Goal: Information Seeking & Learning: Learn about a topic

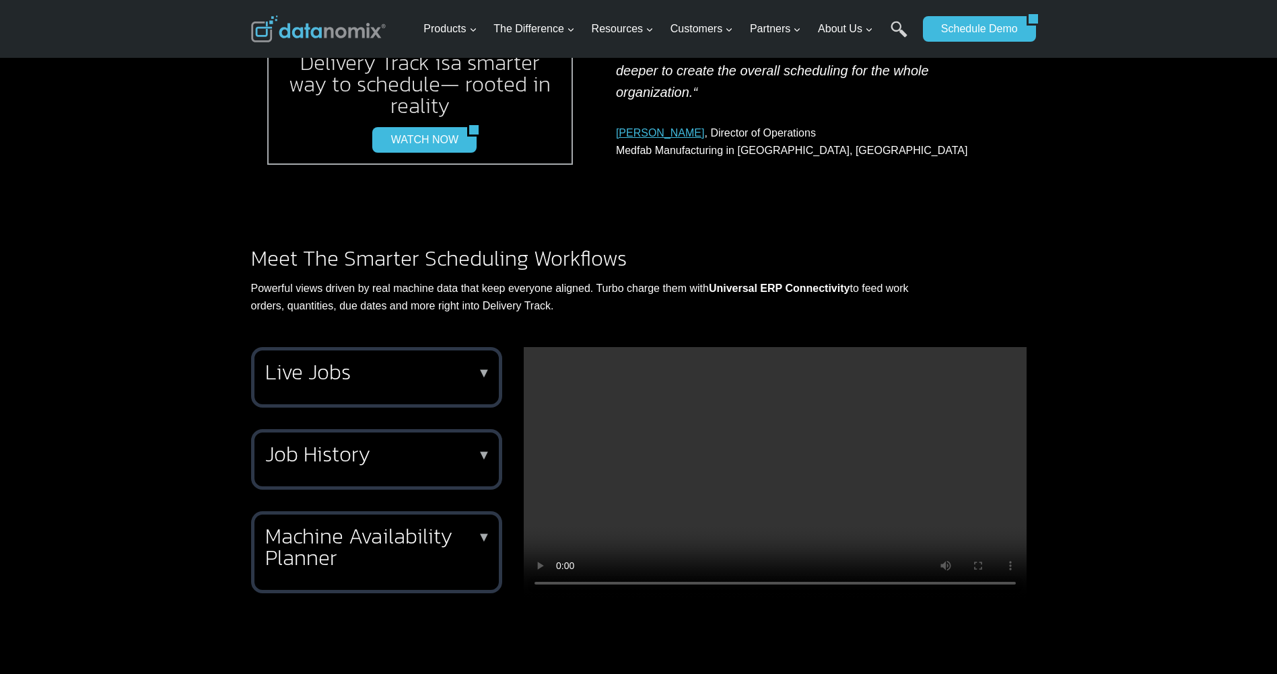
scroll to position [1077, 0]
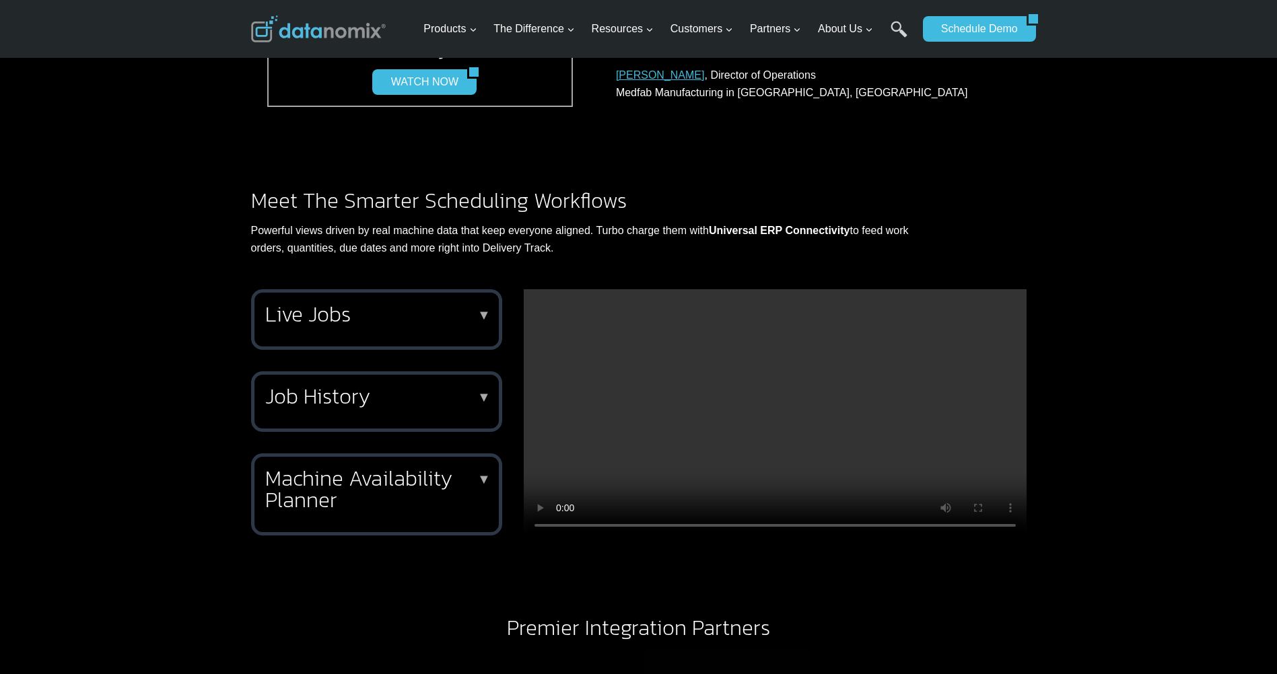
click at [485, 319] on p "▼" at bounding box center [483, 314] width 13 height 9
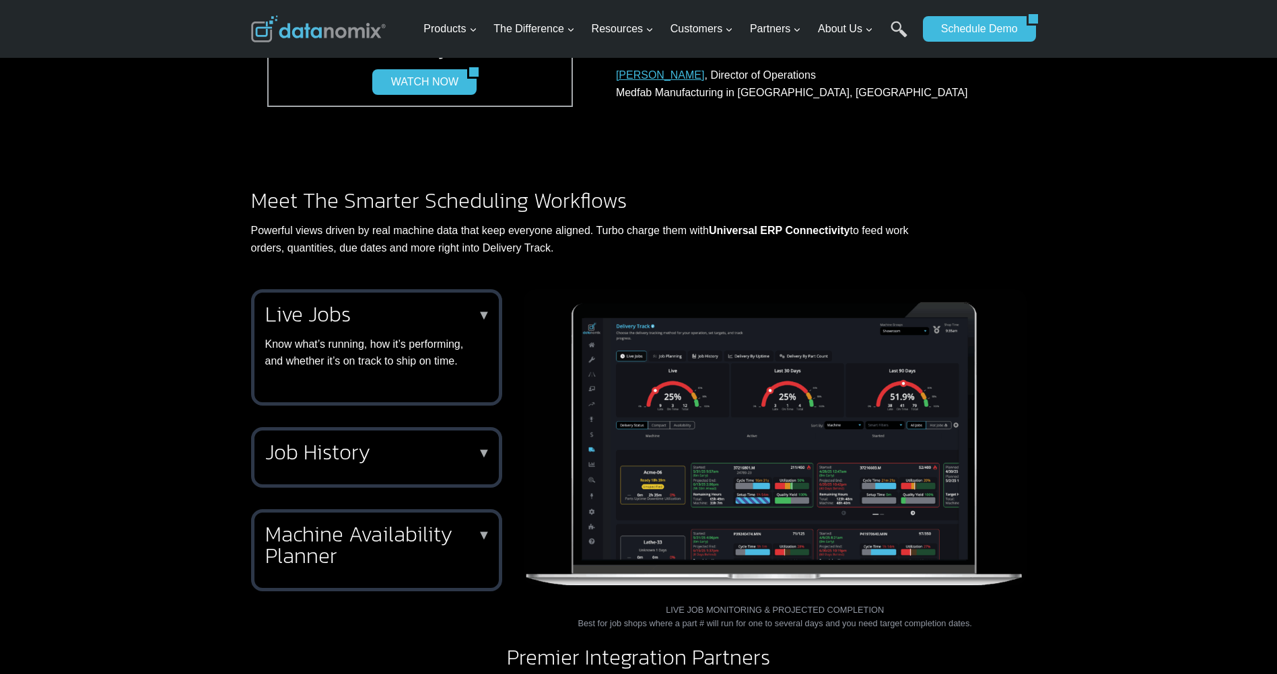
click at [477, 448] on h2 "Job History" at bounding box center [373, 453] width 217 height 22
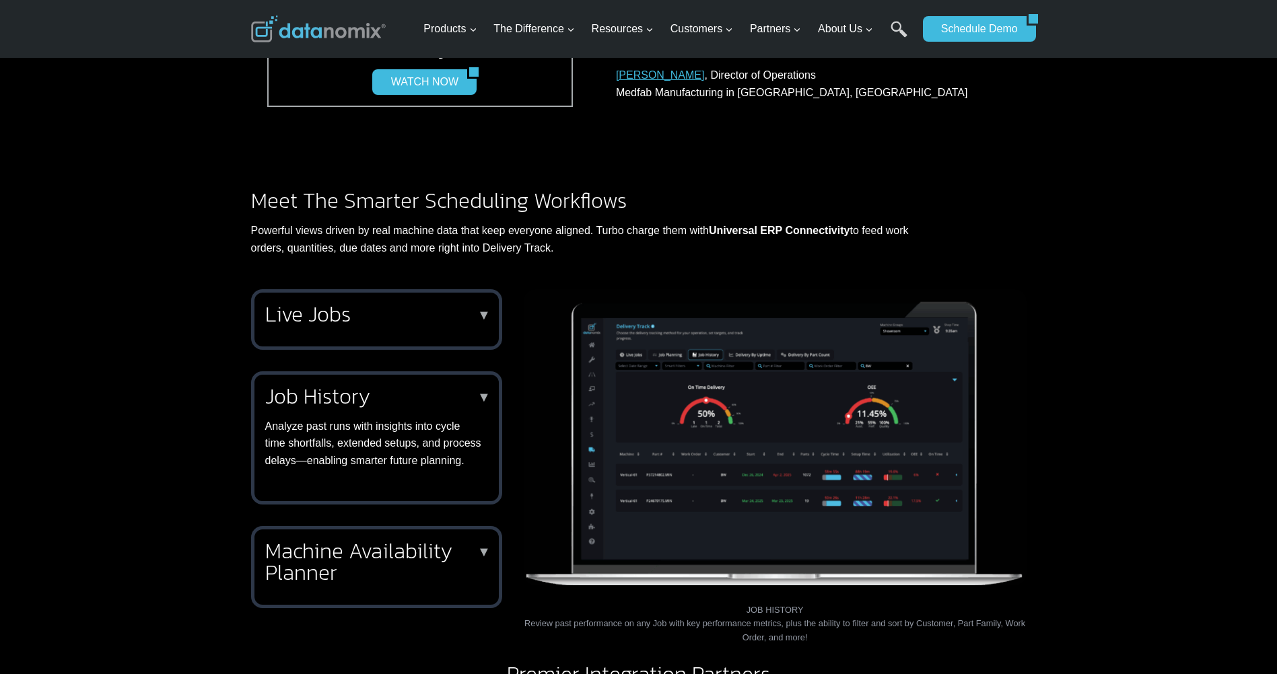
click at [429, 572] on h2 "Machine Availability Planner" at bounding box center [373, 561] width 217 height 43
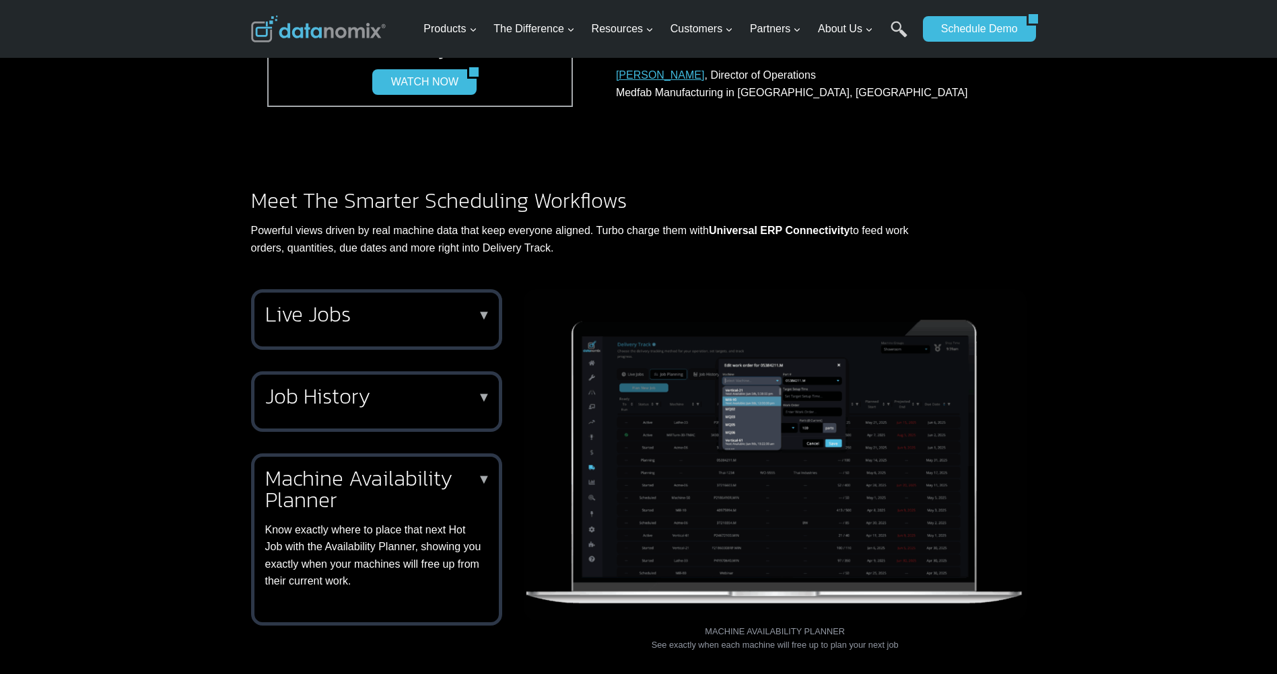
click at [444, 316] on h2 "Live Jobs" at bounding box center [373, 315] width 217 height 22
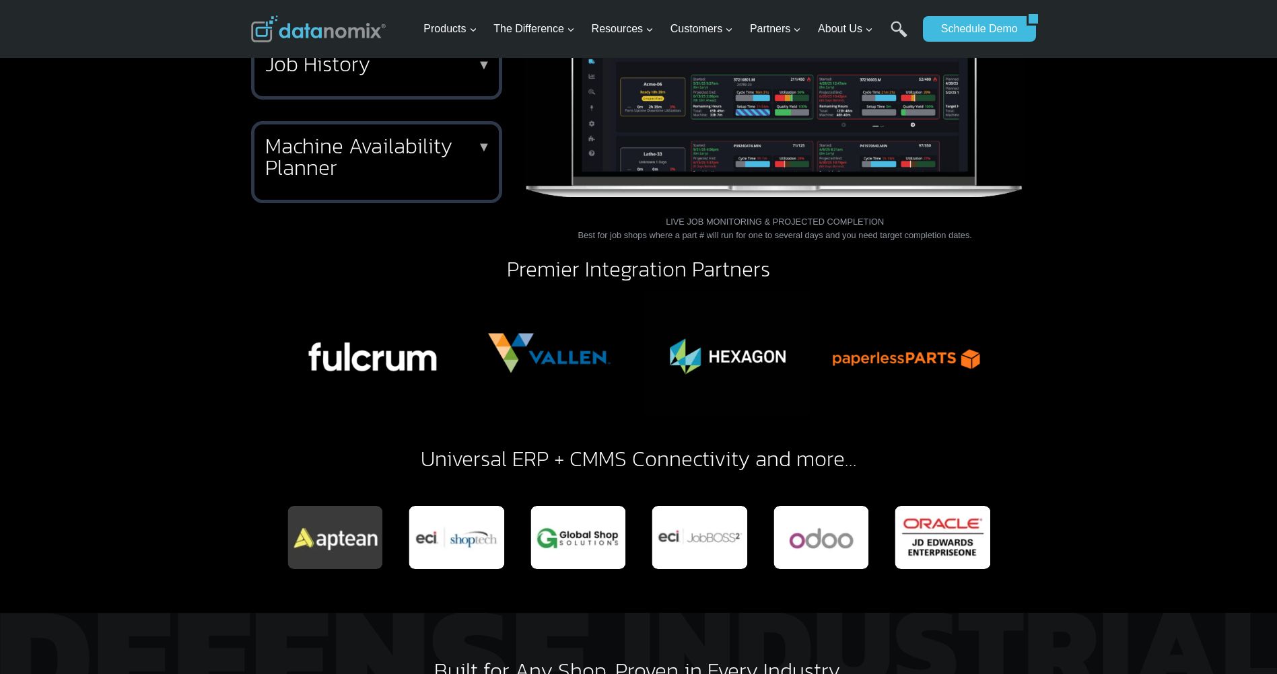
scroll to position [1548, 0]
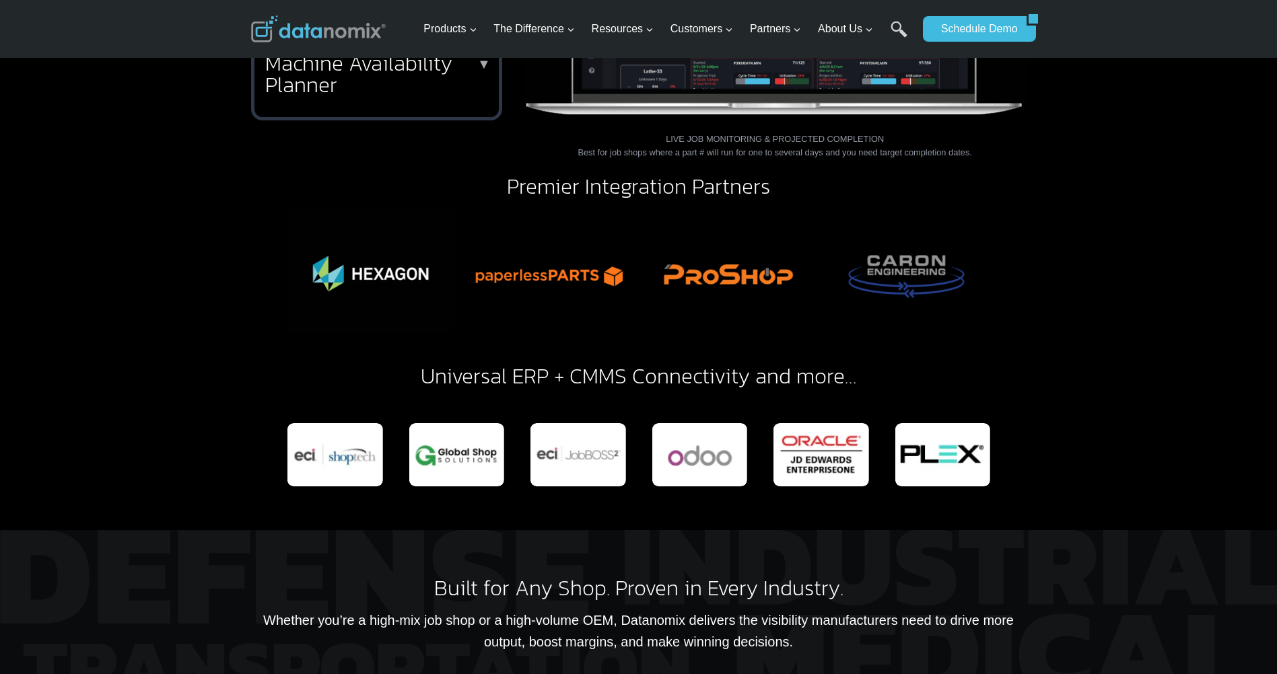
click at [633, 270] on img "4 of 6" at bounding box center [549, 270] width 167 height 125
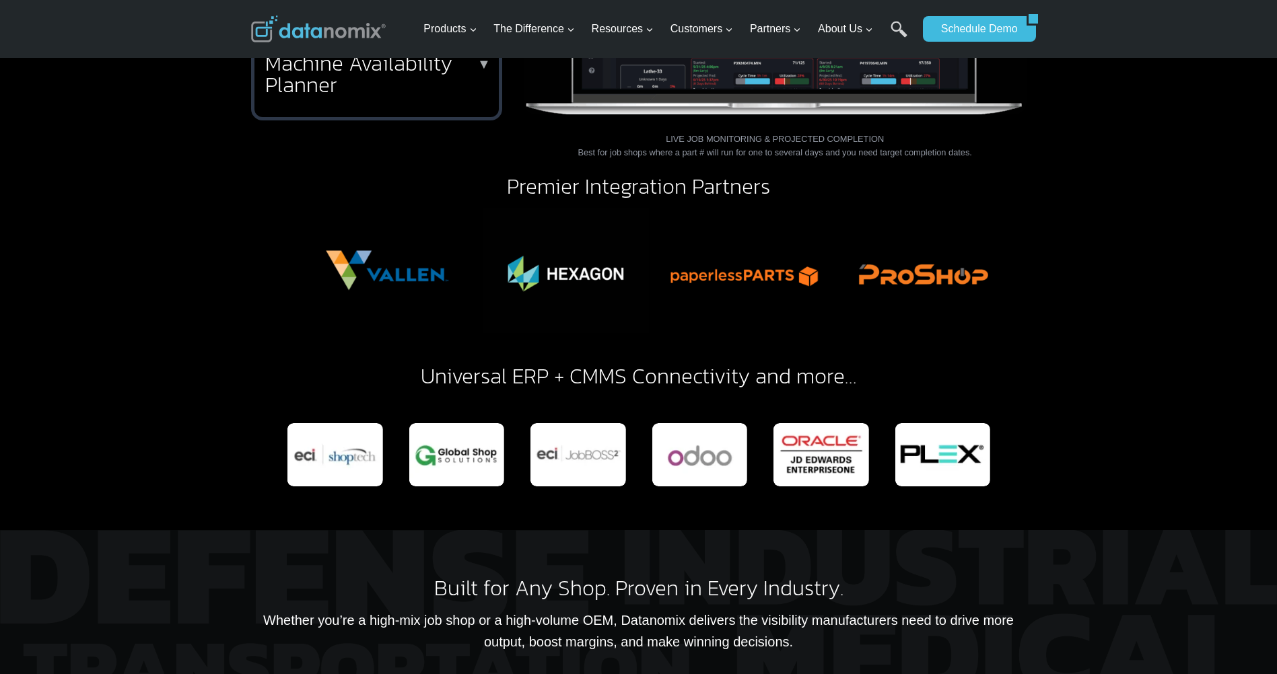
click at [724, 275] on img "4 of 6" at bounding box center [743, 270] width 167 height 125
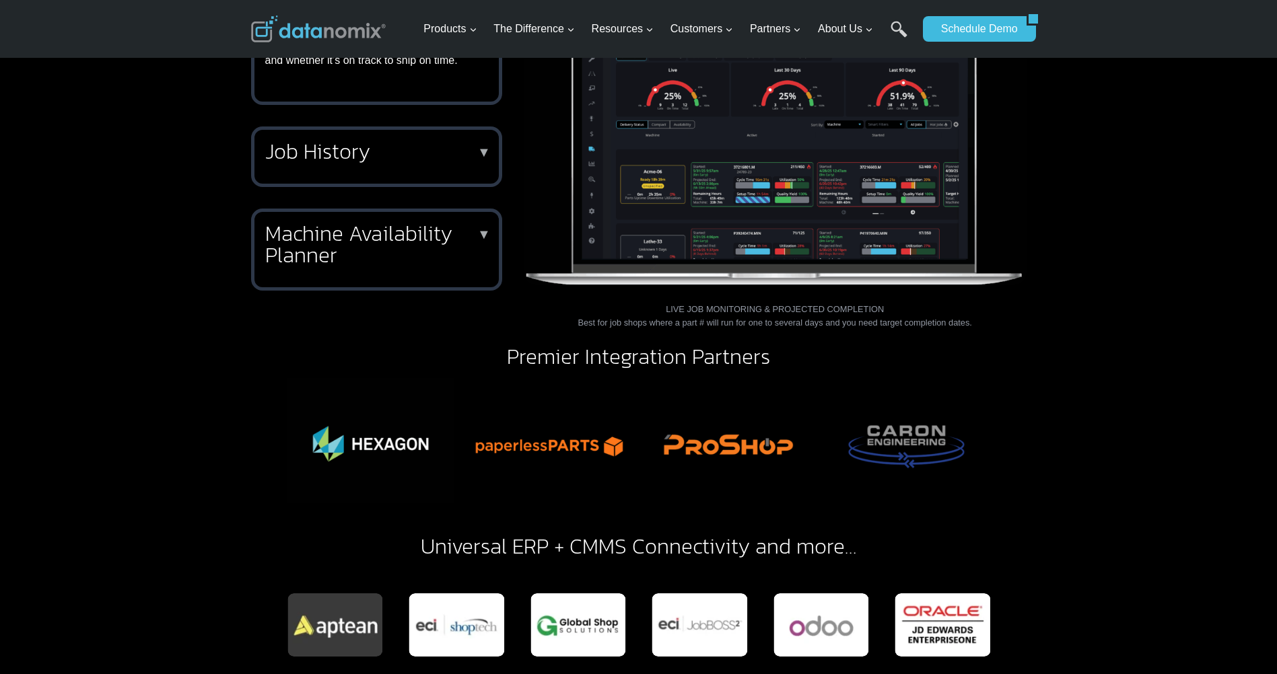
scroll to position [1413, 0]
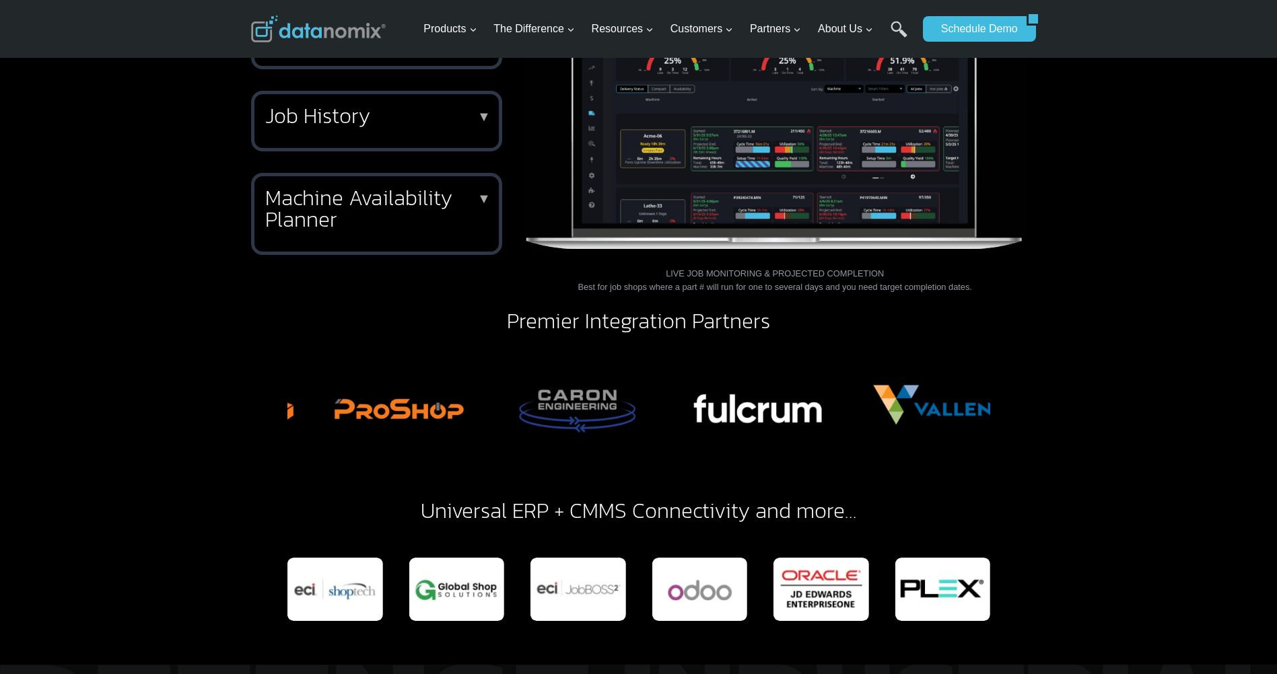
drag, startPoint x: 939, startPoint y: 419, endPoint x: 370, endPoint y: 425, distance: 568.8
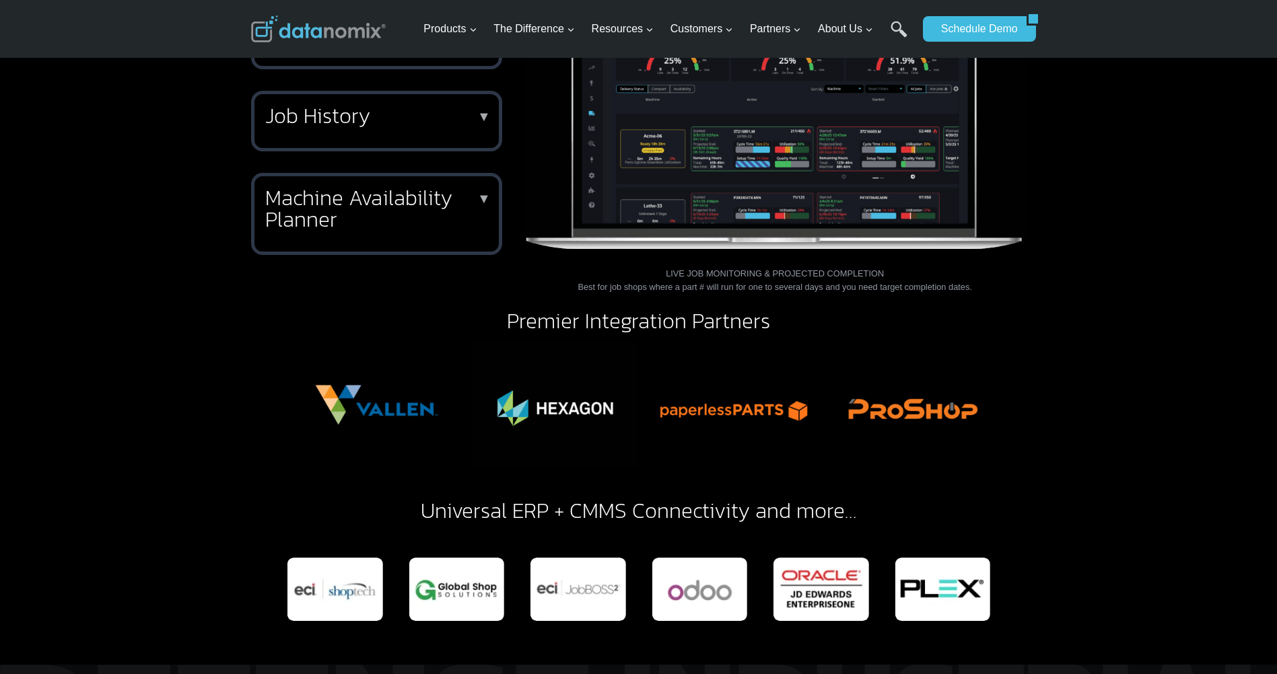
drag, startPoint x: 938, startPoint y: 409, endPoint x: 586, endPoint y: 394, distance: 353.0
click at [586, 394] on img "3 of 6" at bounding box center [555, 405] width 167 height 125
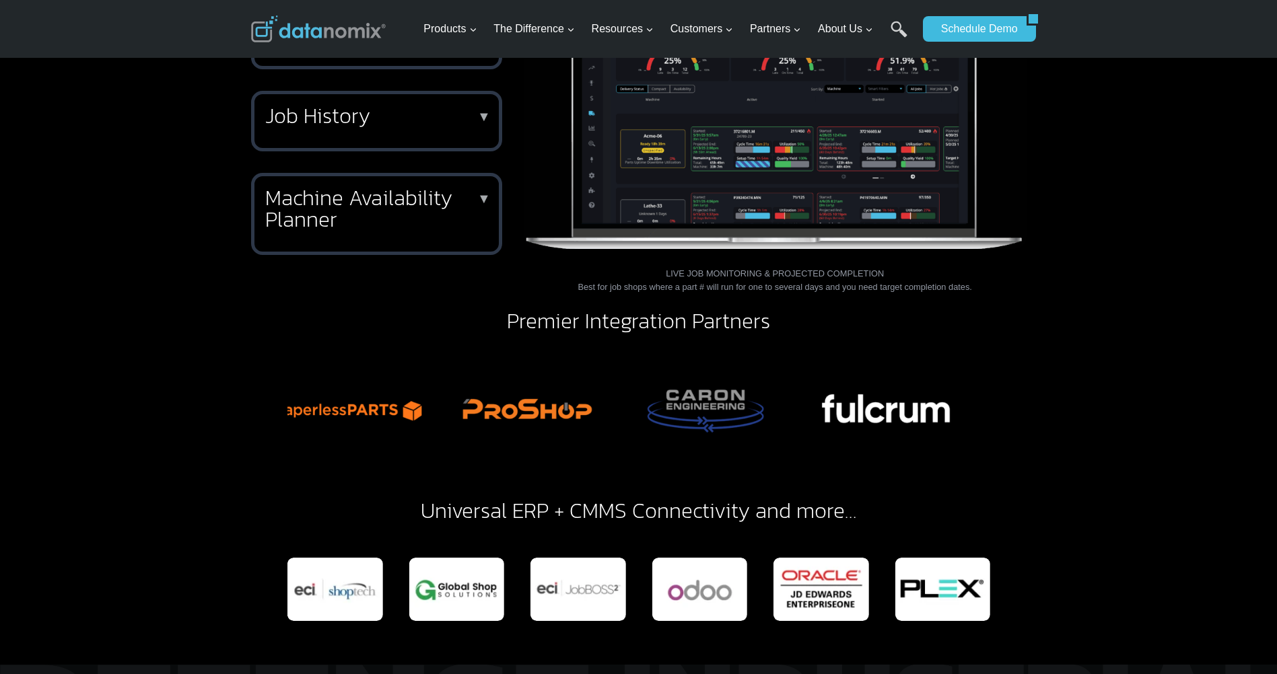
drag, startPoint x: 804, startPoint y: 416, endPoint x: 512, endPoint y: 405, distance: 292.3
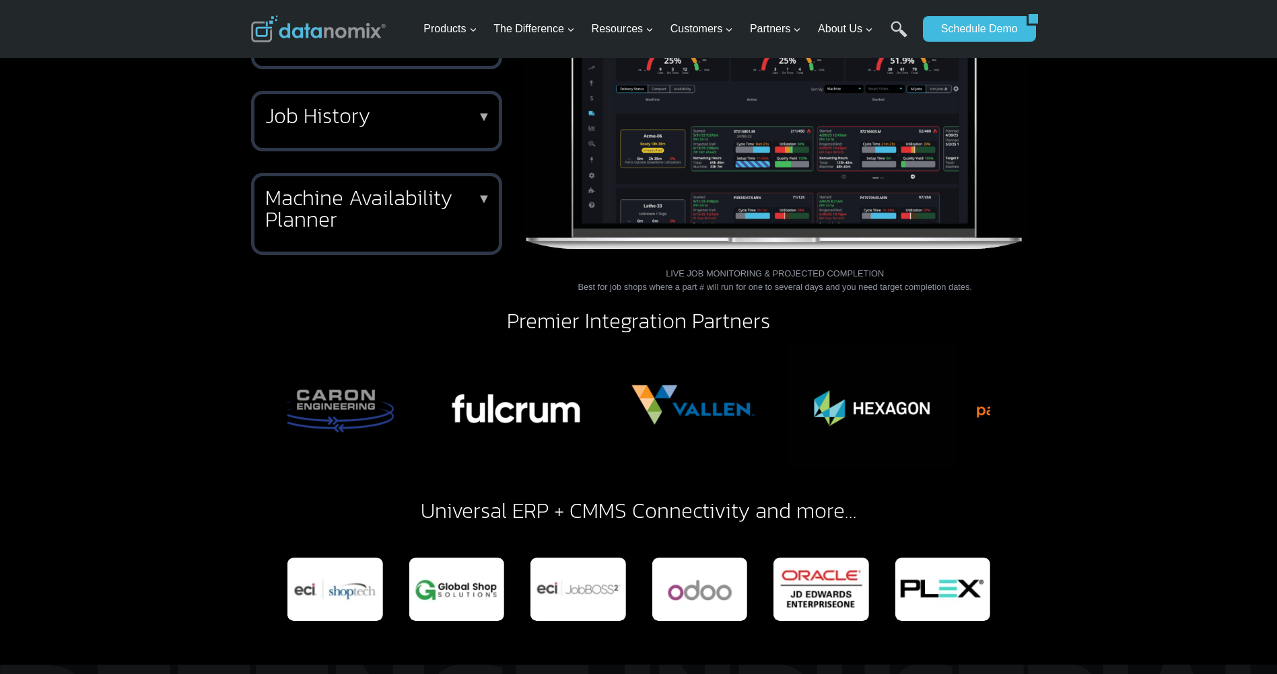
drag, startPoint x: 856, startPoint y: 425, endPoint x: 510, endPoint y: 421, distance: 346.0
click at [484, 423] on img "1 of 6" at bounding box center [514, 405] width 167 height 125
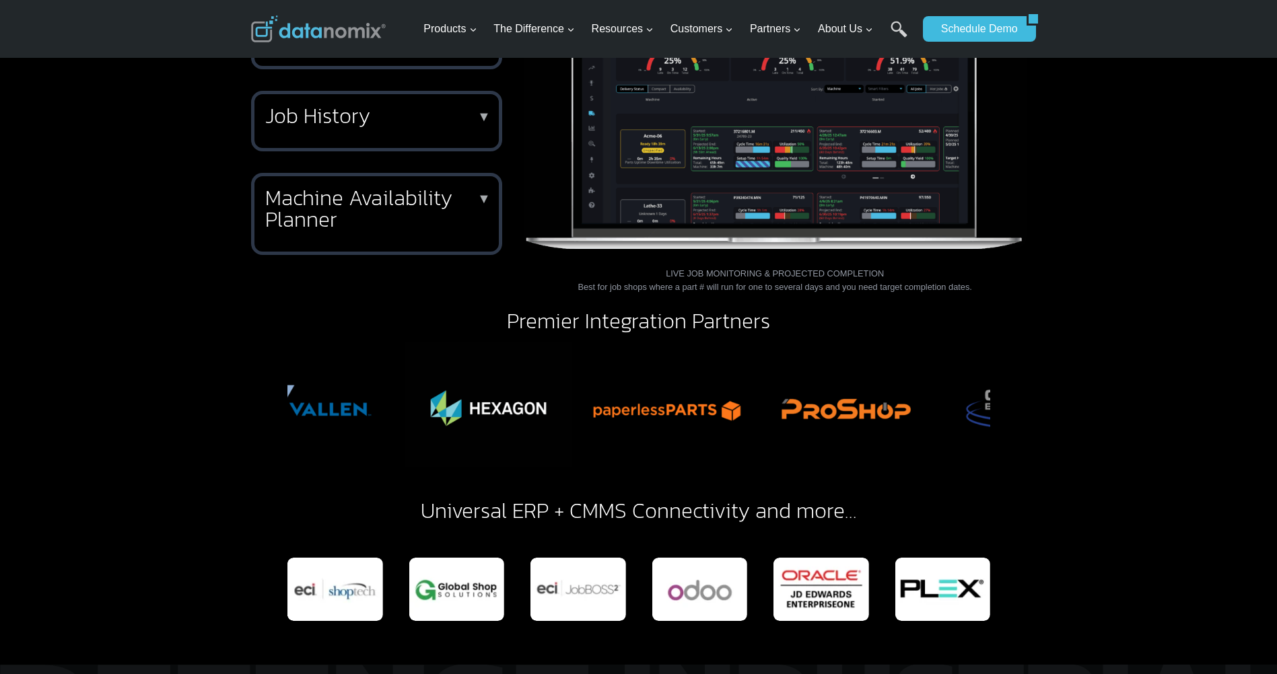
drag, startPoint x: 957, startPoint y: 431, endPoint x: 552, endPoint y: 406, distance: 406.0
click at [552, 406] on div "Photo Gallery Carousel" at bounding box center [638, 405] width 703 height 125
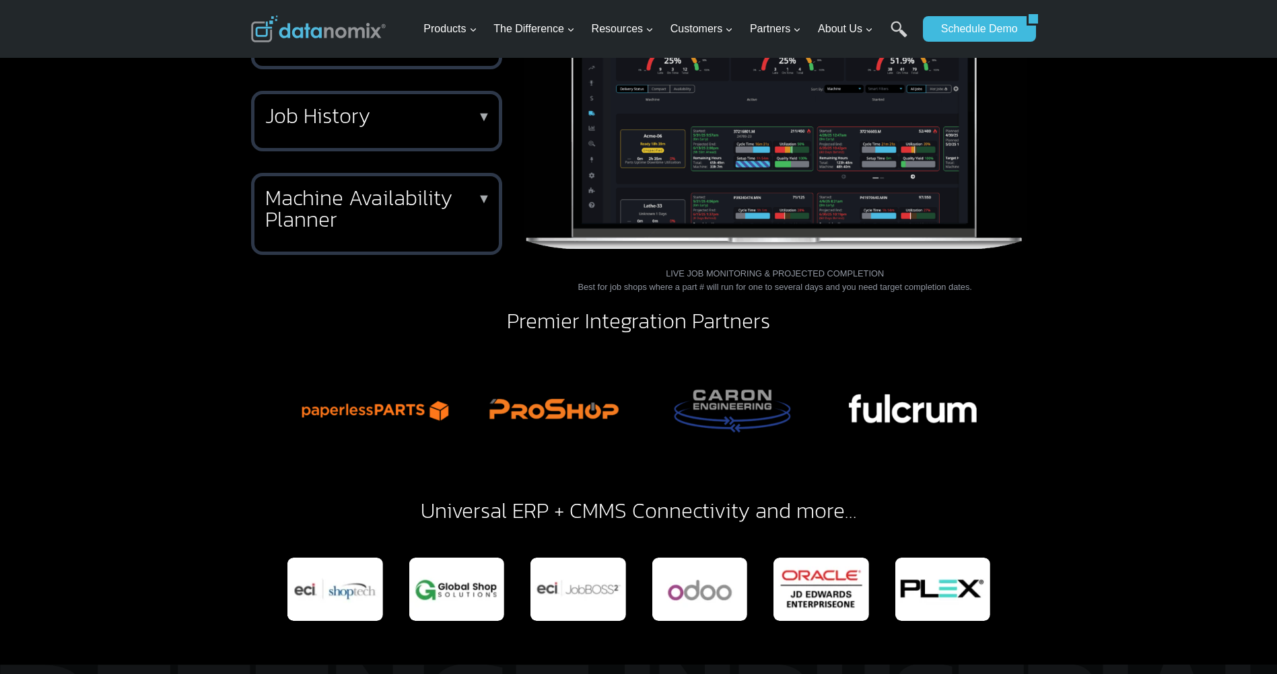
drag, startPoint x: 906, startPoint y: 412, endPoint x: 623, endPoint y: 395, distance: 283.9
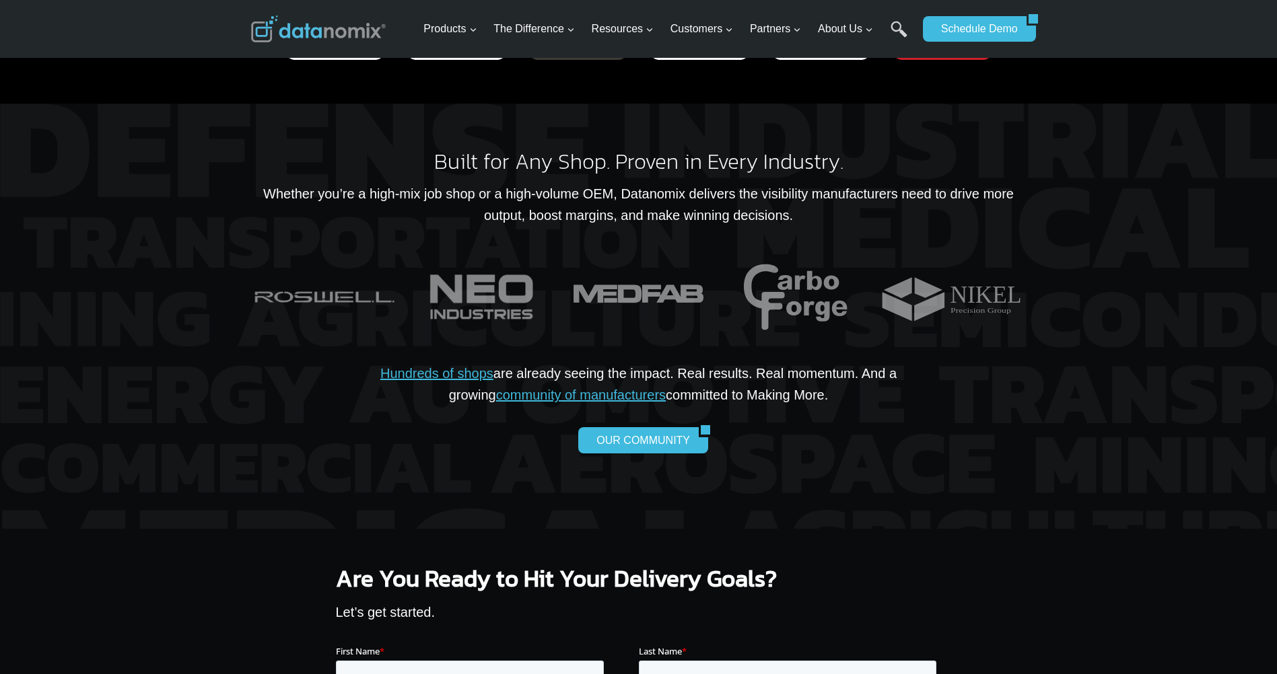
scroll to position [2221, 0]
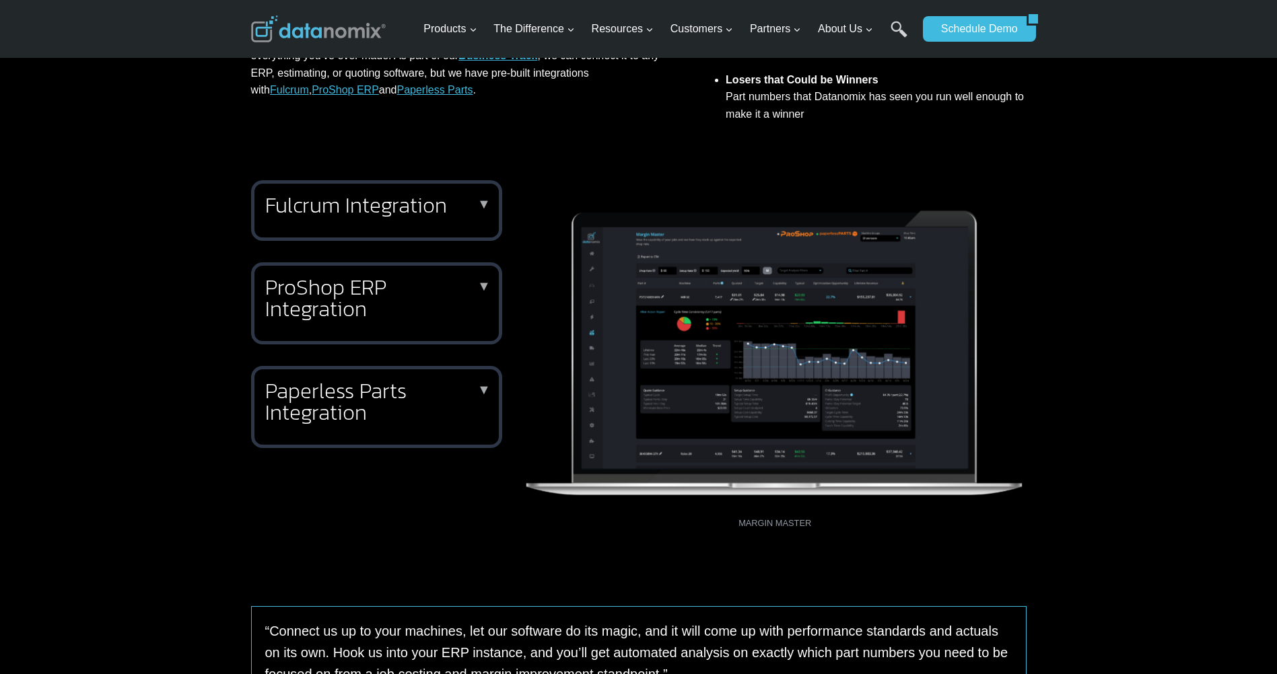
scroll to position [538, 0]
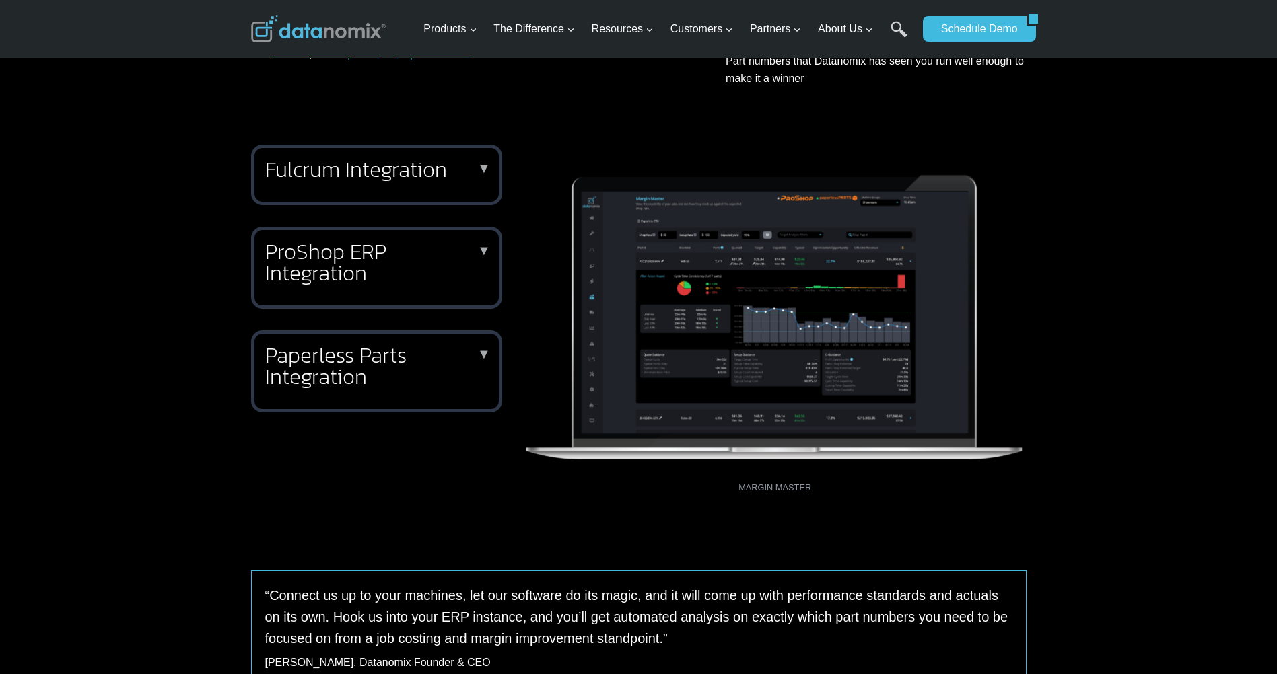
click at [472, 359] on h2 "Paperless Parts Integration" at bounding box center [373, 366] width 217 height 43
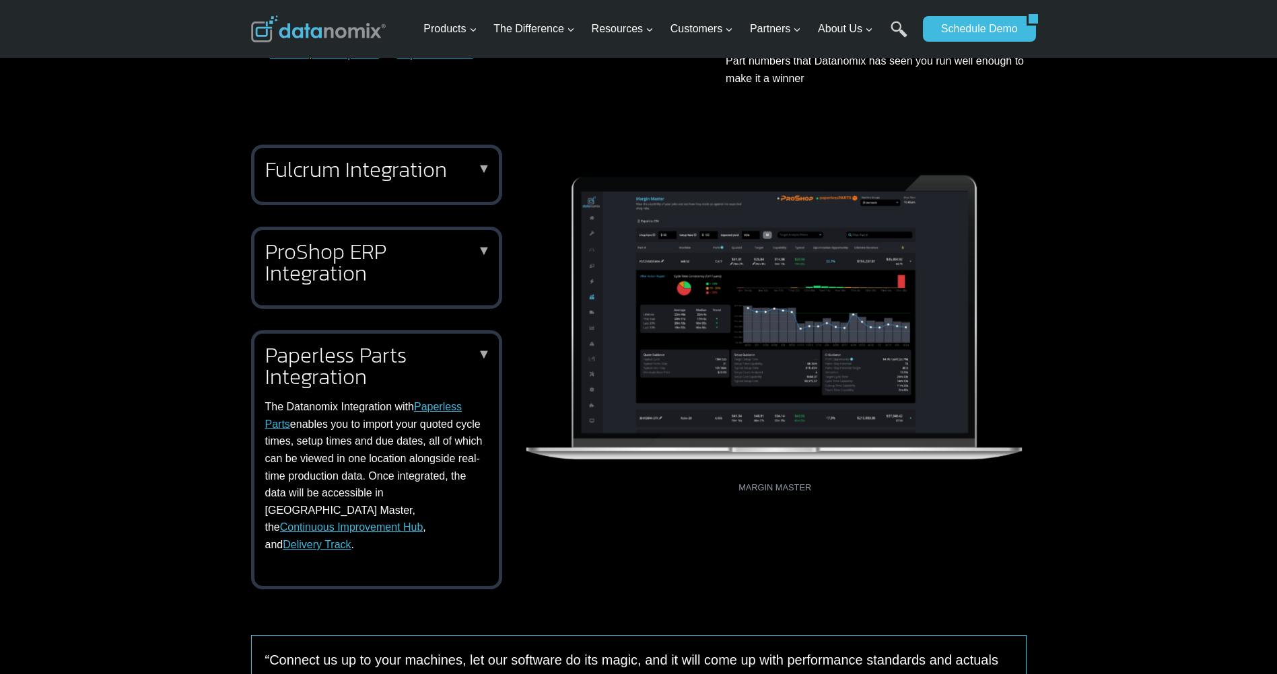
click at [479, 258] on h2 "ProShop ERP Integration" at bounding box center [373, 262] width 217 height 43
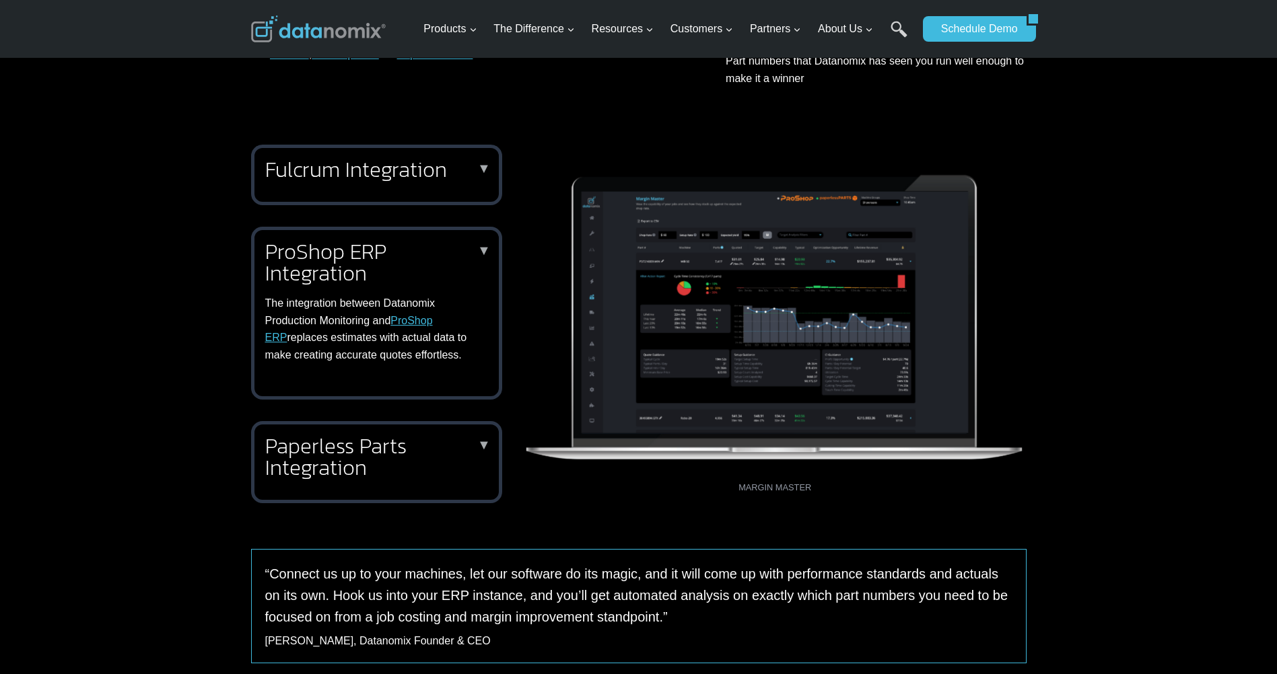
click at [427, 180] on h2 "Fulcrum Integration" at bounding box center [373, 170] width 217 height 22
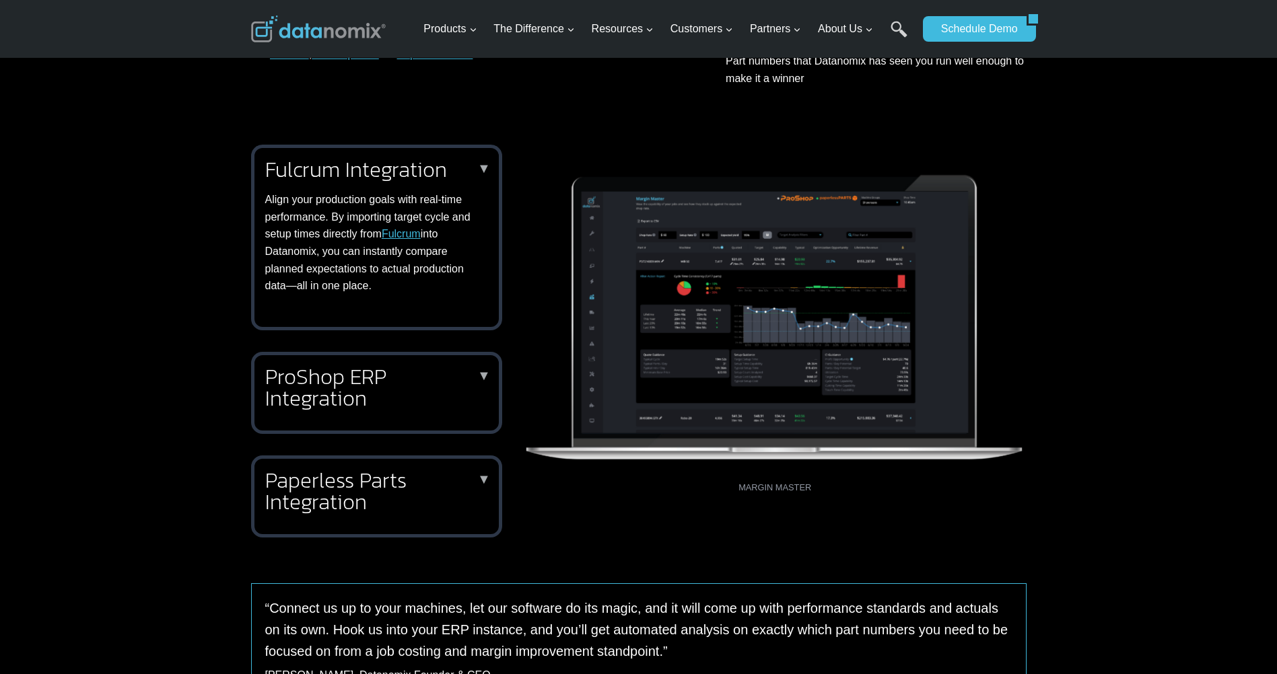
click at [413, 238] on link "Fulcrum" at bounding box center [401, 233] width 39 height 11
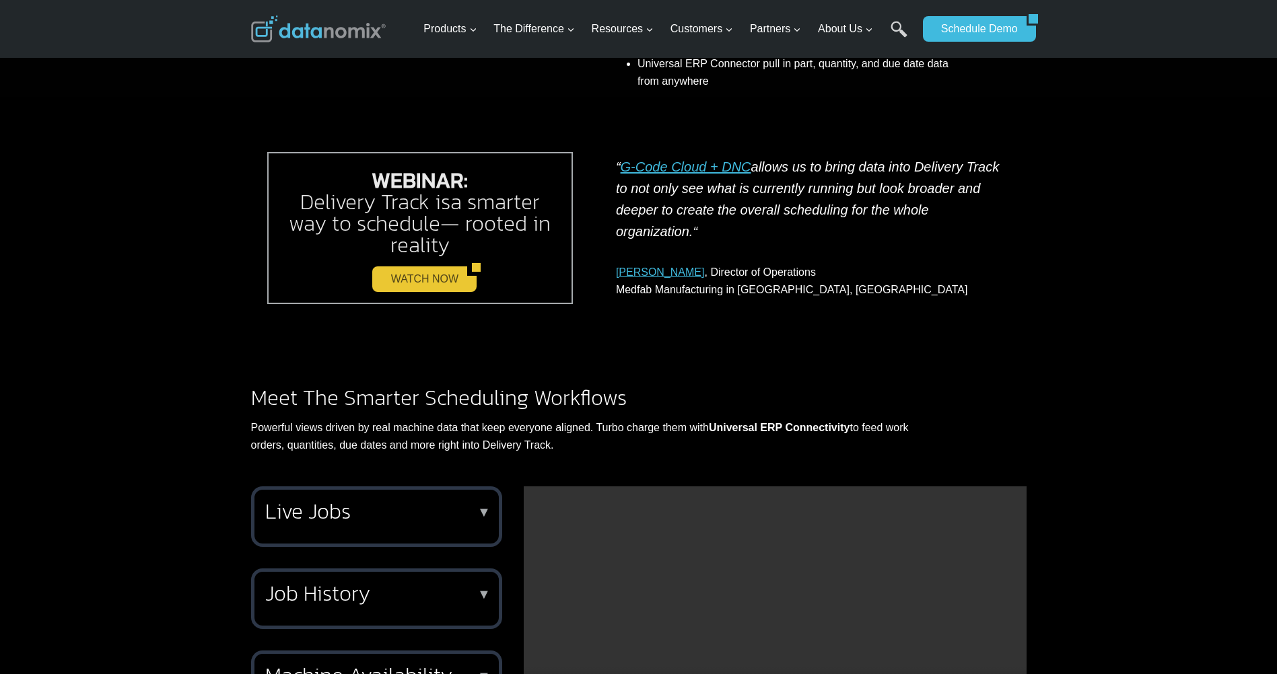
scroll to position [875, 0]
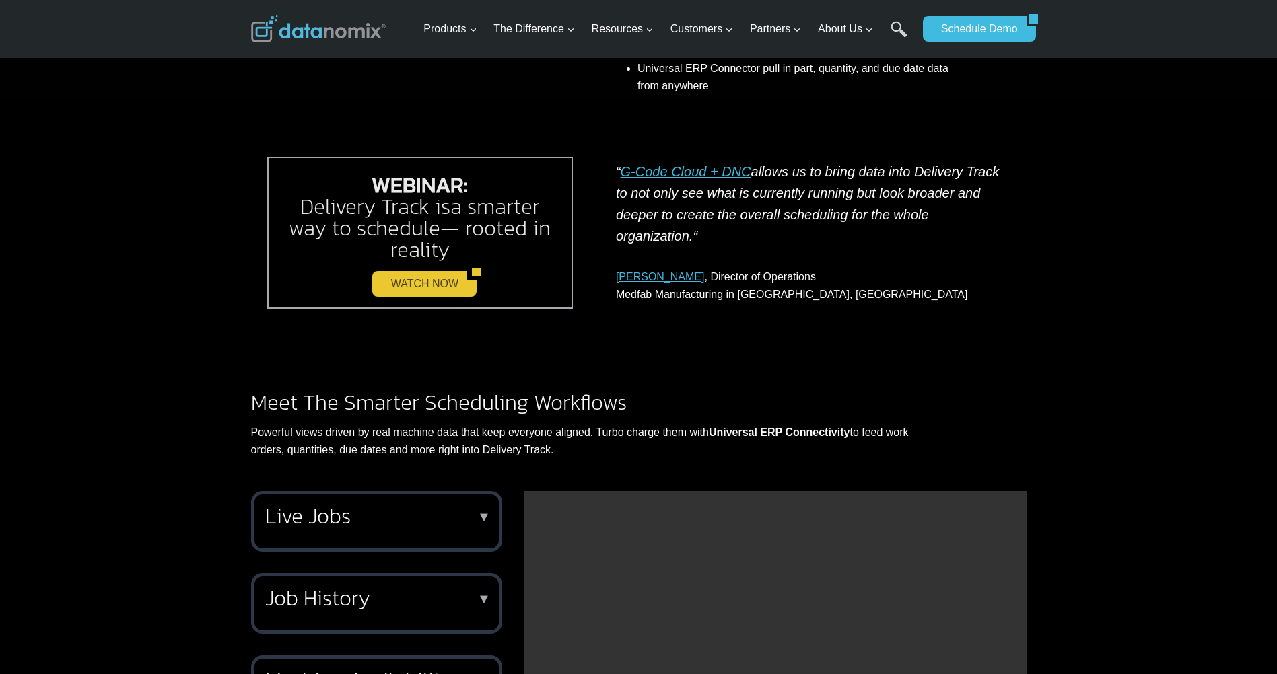
click at [437, 281] on link "WATCH NOW" at bounding box center [419, 284] width 94 height 26
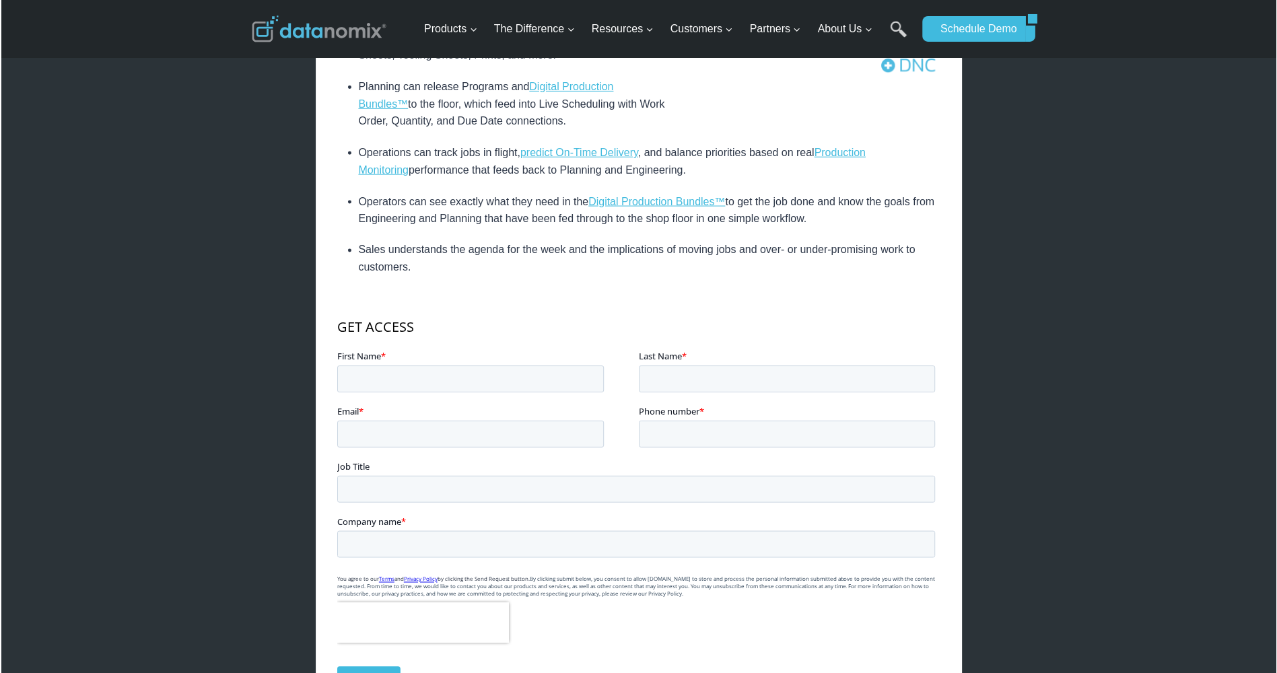
scroll to position [606, 0]
